Goal: Transaction & Acquisition: Purchase product/service

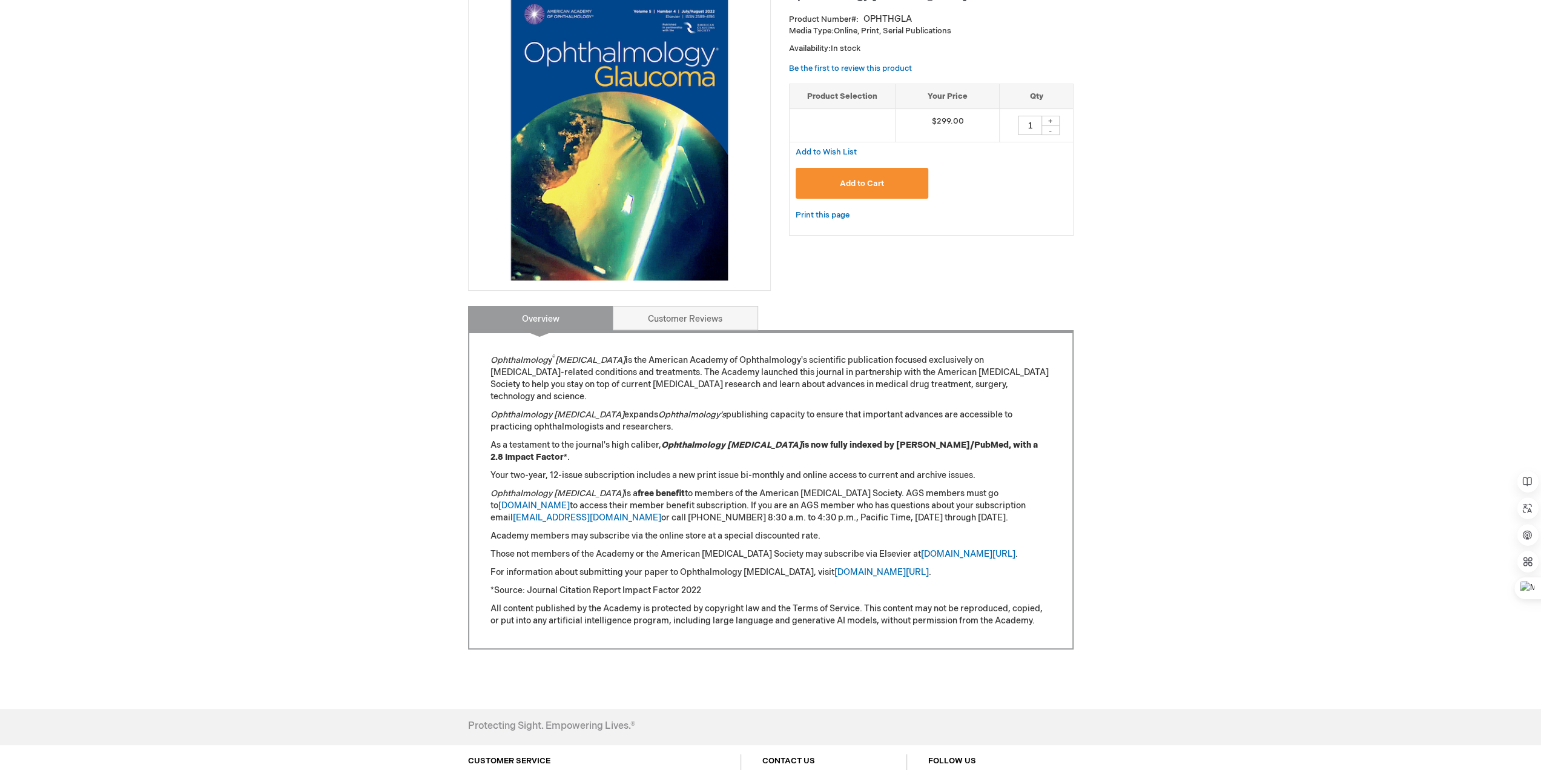
scroll to position [10, 0]
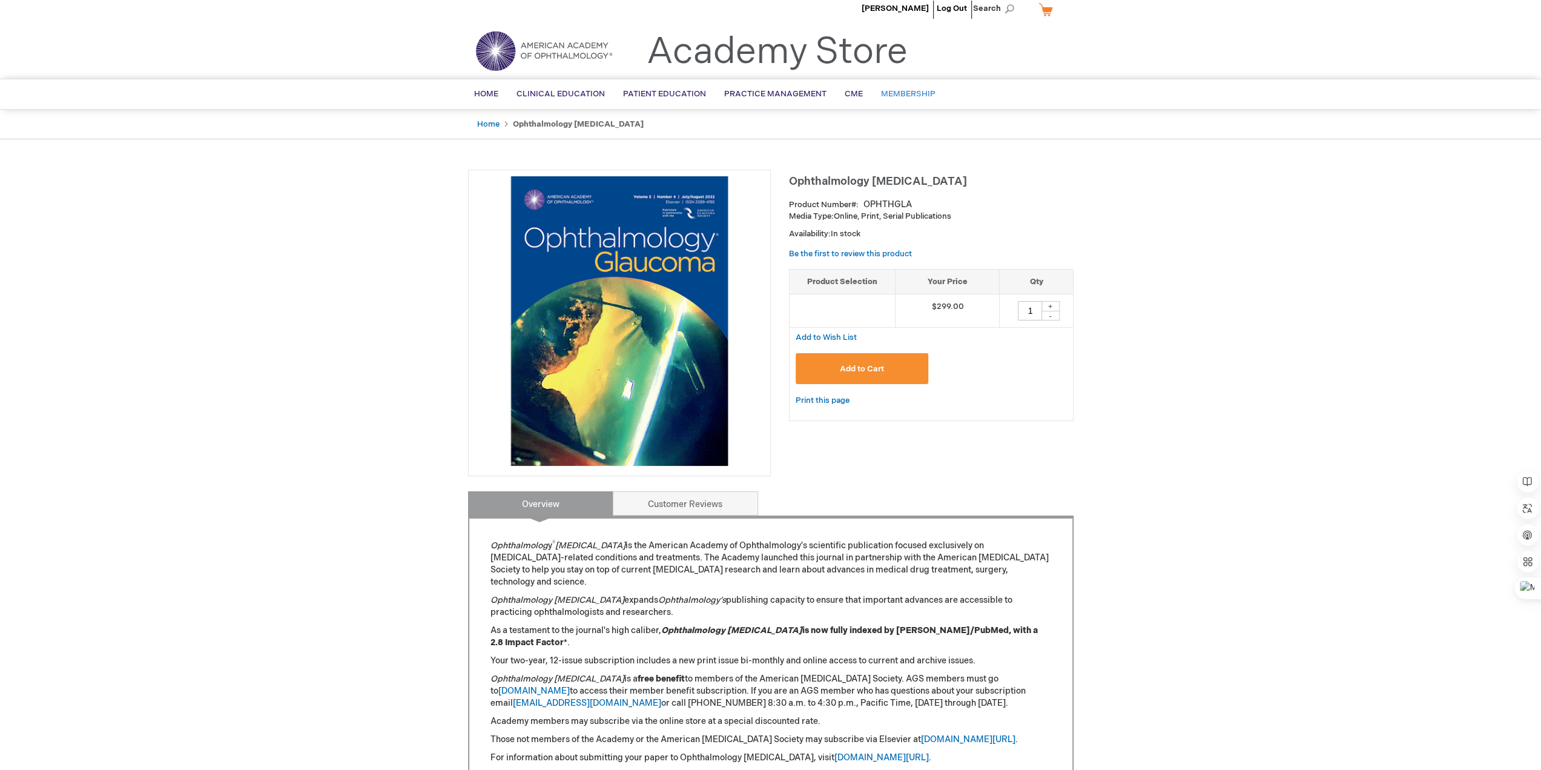
click at [902, 90] on span "Membership" at bounding box center [908, 94] width 54 height 10
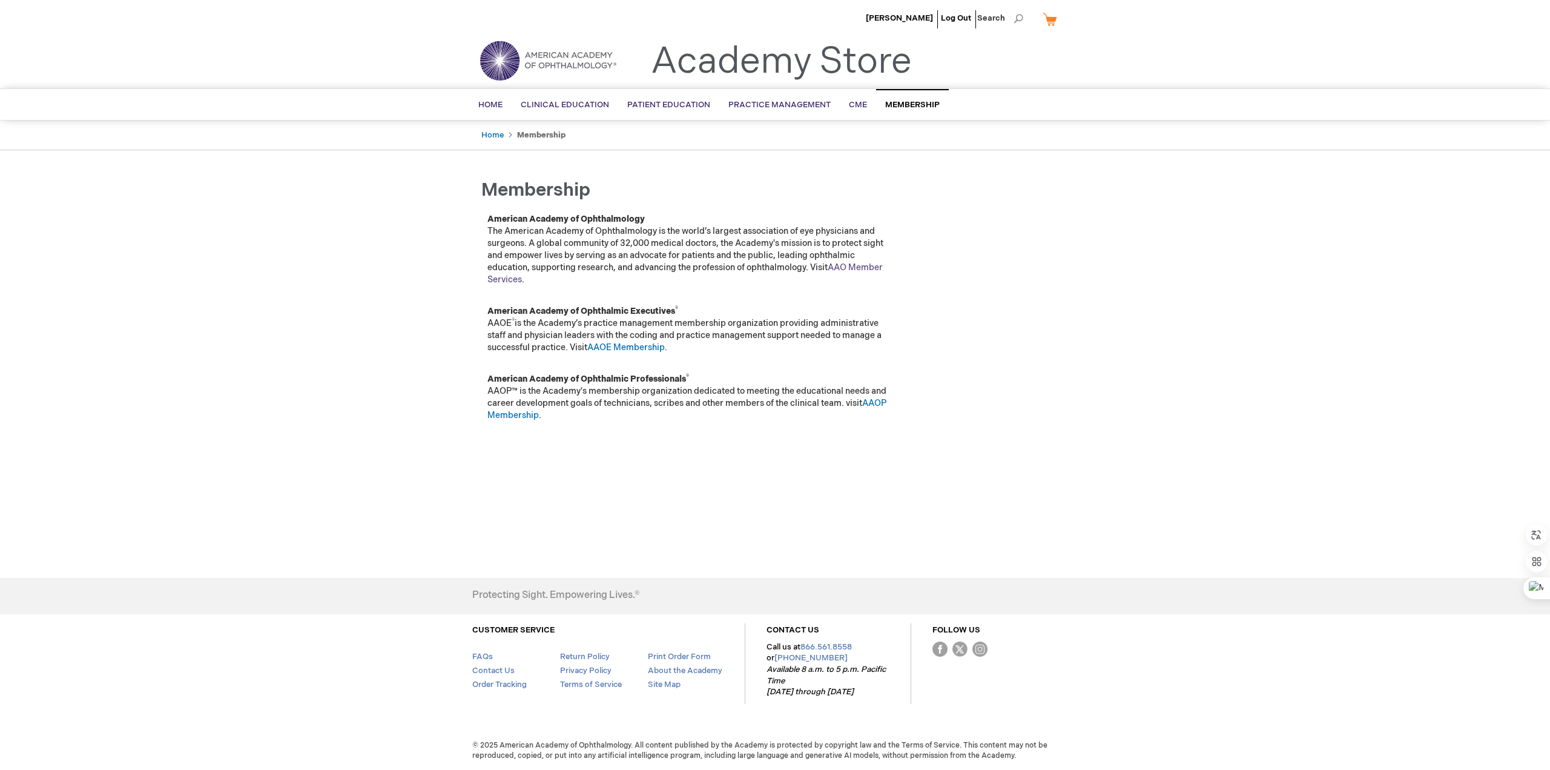
click at [871, 263] on link "AAO Member Services" at bounding box center [684, 273] width 395 height 22
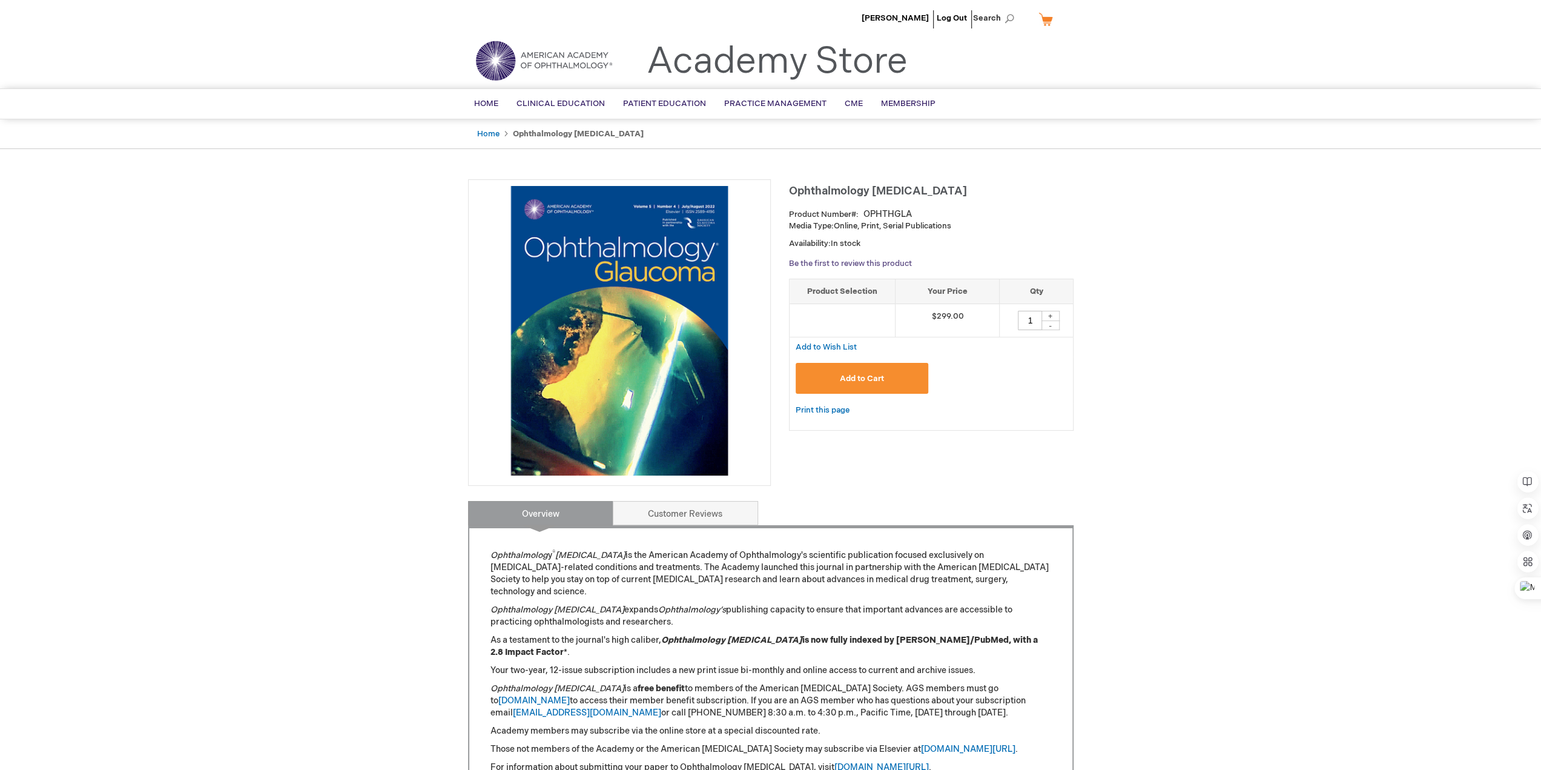
click at [863, 262] on link "Be the first to review this product" at bounding box center [850, 264] width 123 height 10
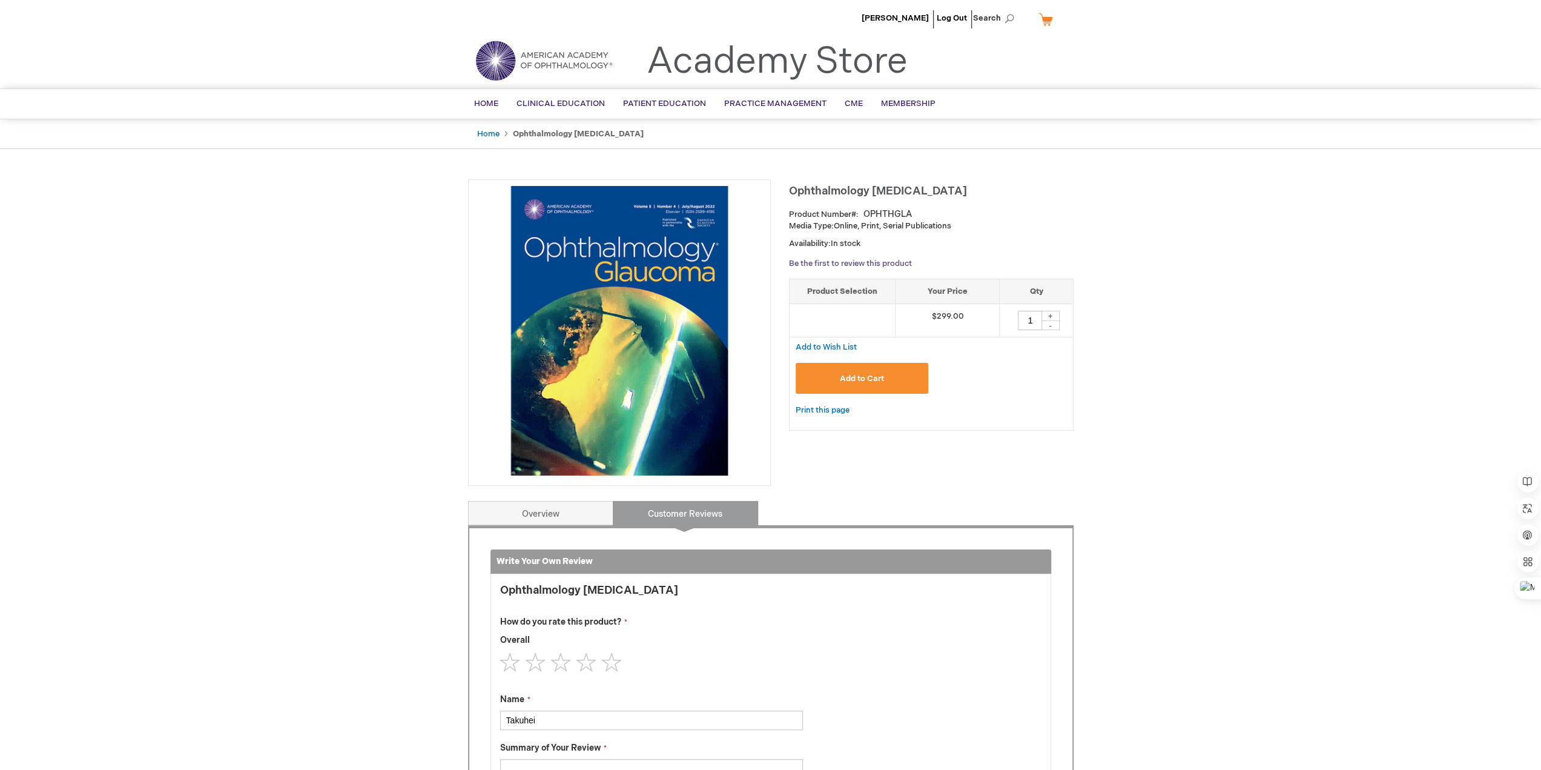
scroll to position [418, 0]
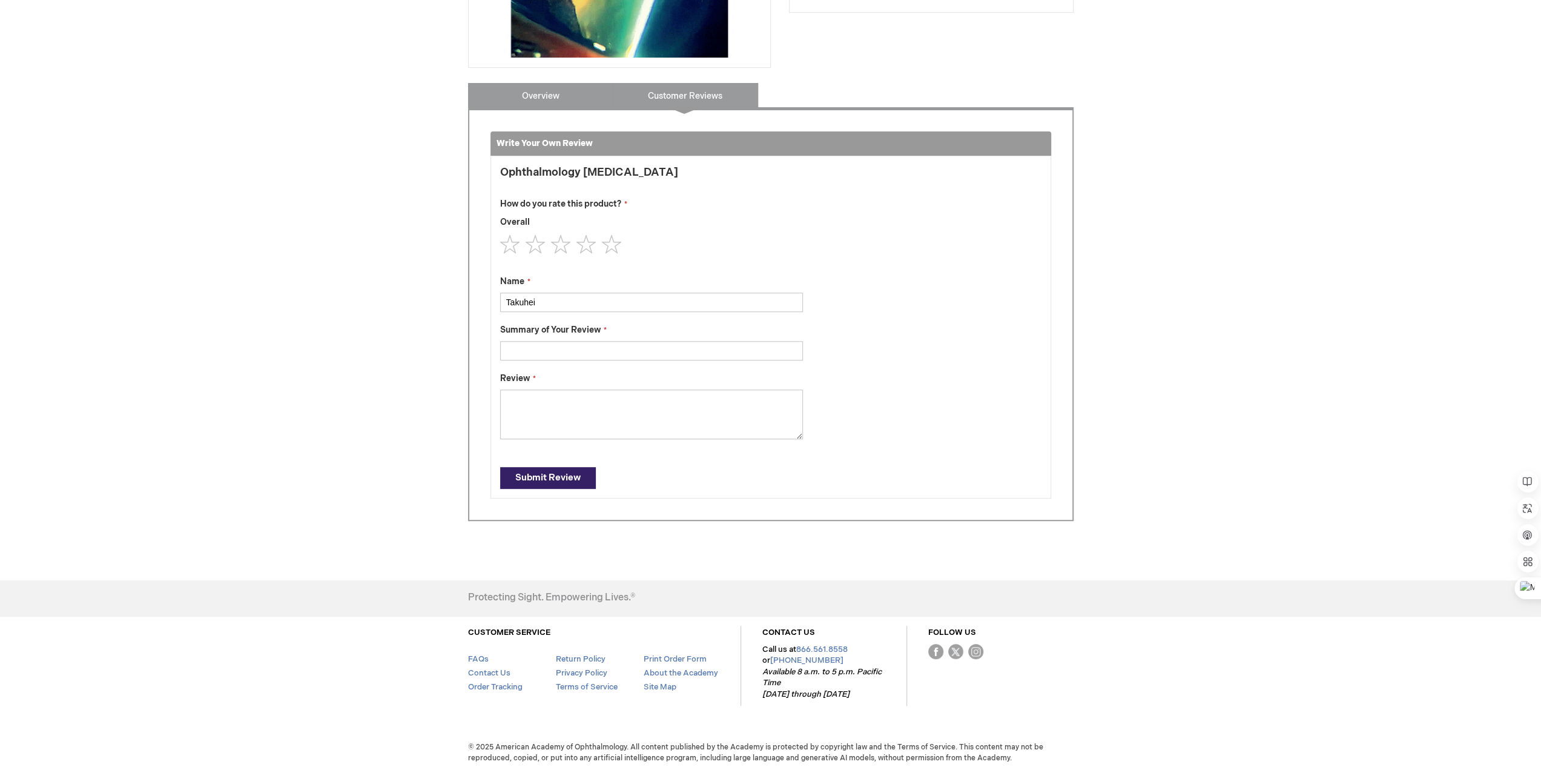
click at [556, 96] on link "Overview" at bounding box center [540, 95] width 145 height 24
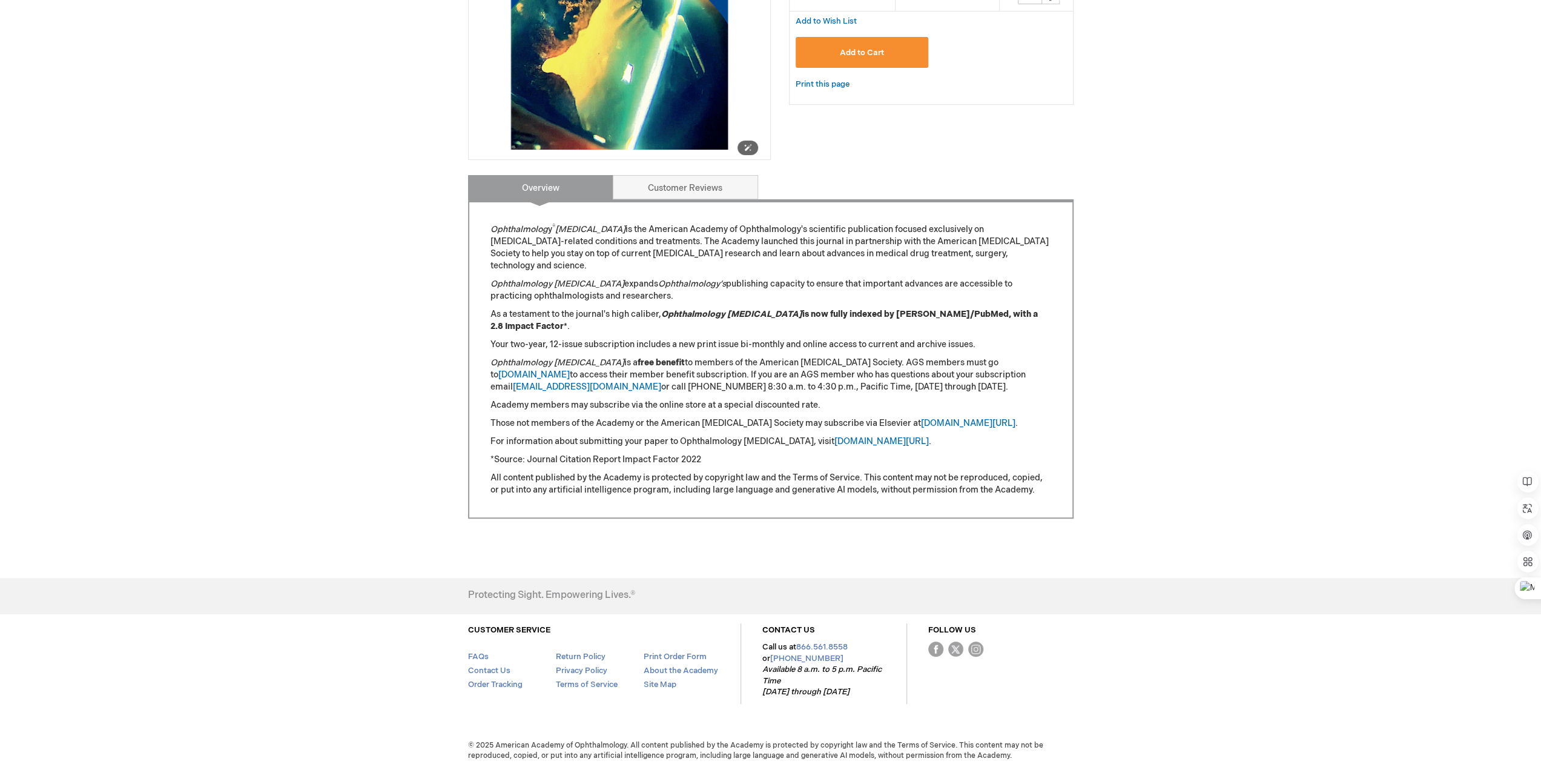
scroll to position [312, 0]
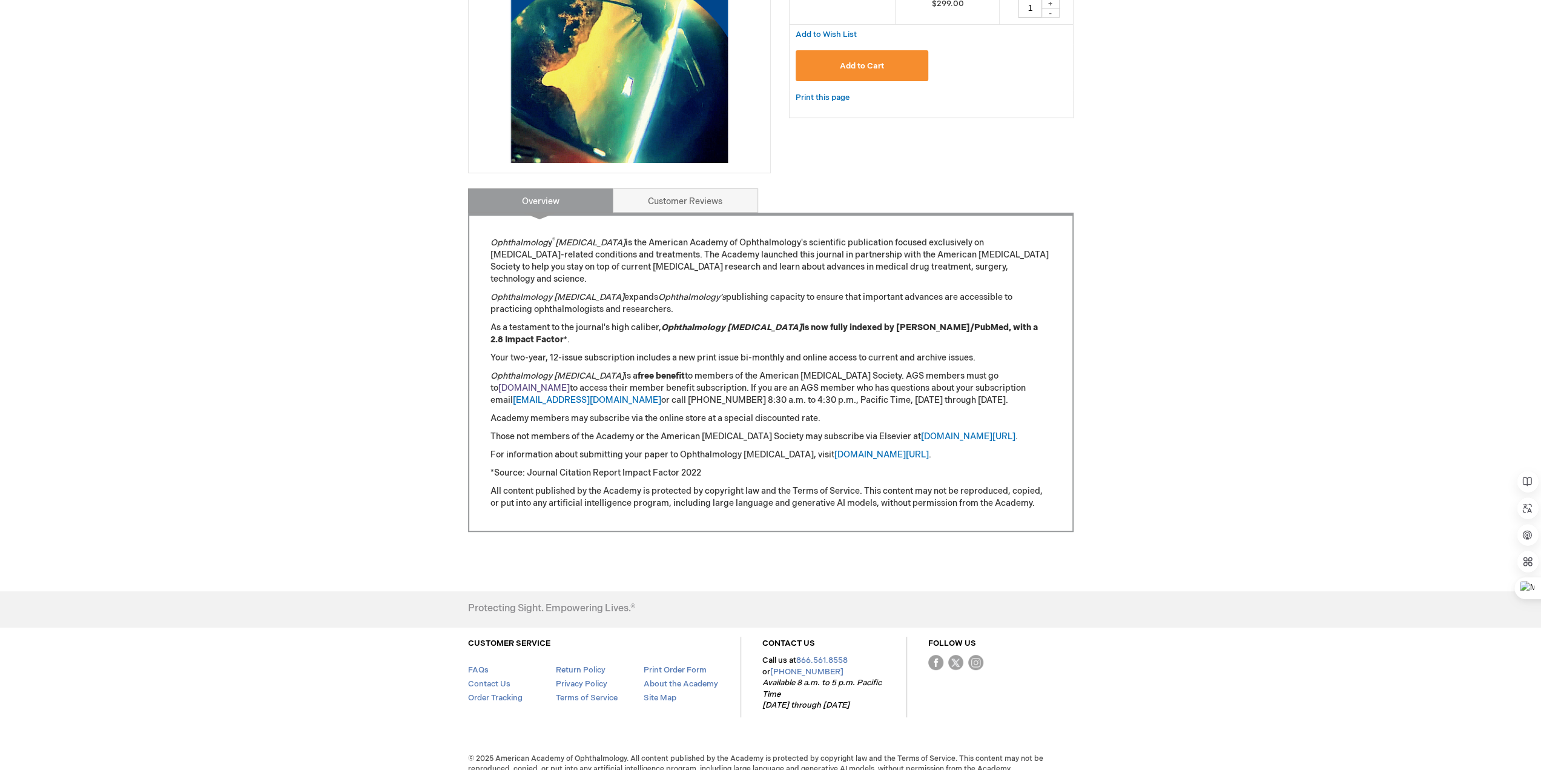
click at [570, 383] on link "[DOMAIN_NAME]" at bounding box center [533, 388] width 71 height 10
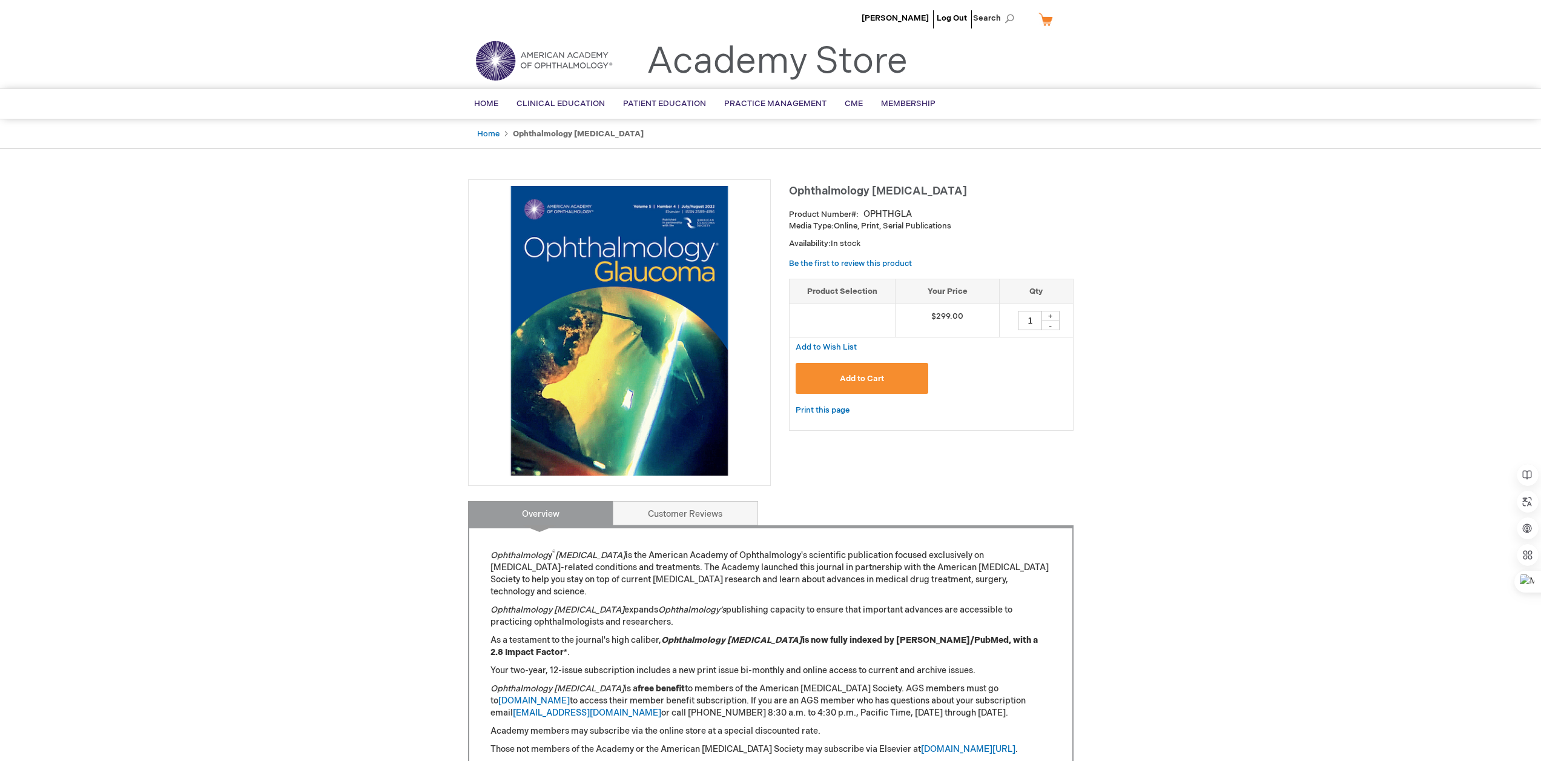
type input "1"
